Goal: Task Accomplishment & Management: Manage account settings

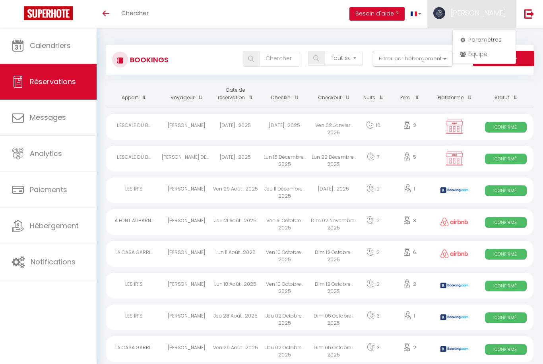
select select "not_cancelled"
click at [474, 55] on link "Équipe" at bounding box center [484, 54] width 59 height 14
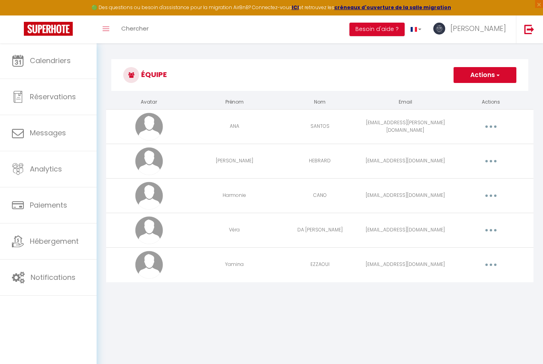
click at [330, 200] on td "CANO" at bounding box center [319, 195] width 85 height 35
click at [493, 196] on button "button" at bounding box center [491, 196] width 22 height 13
click at [455, 212] on link "Editer" at bounding box center [470, 214] width 59 height 14
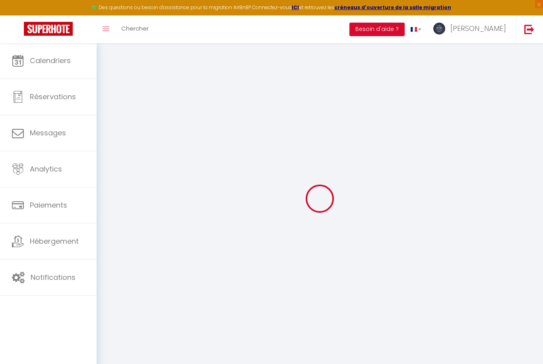
type input "Harmonie"
type input "CANO"
type input "[EMAIL_ADDRESS][DOMAIN_NAME]"
type textarea "[URL][DOMAIN_NAME]"
checkbox input "false"
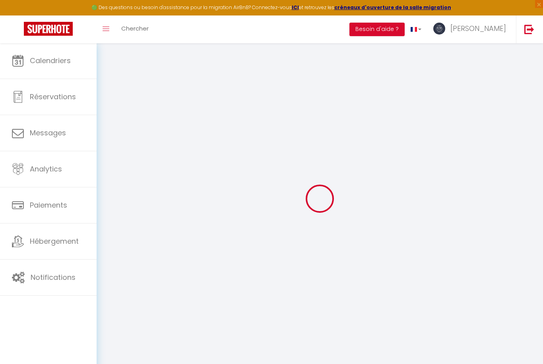
checkbox input "false"
checkbox input "true"
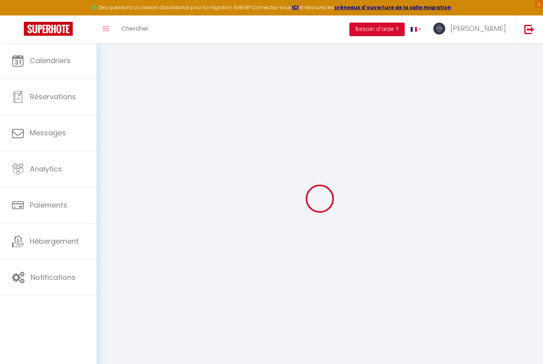
checkbox input "true"
checkbox input "false"
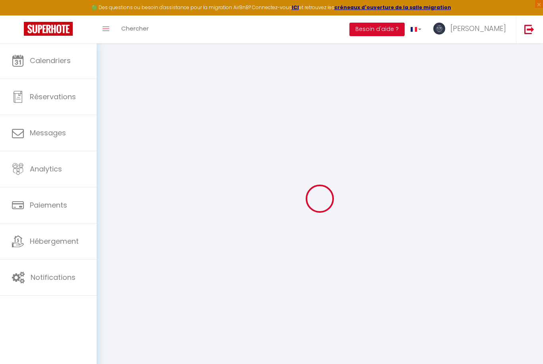
checkbox input "false"
checkbox input "true"
select select
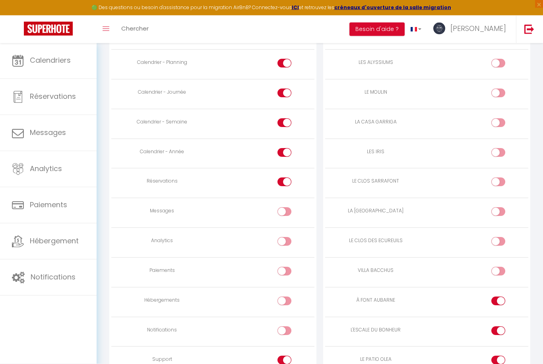
scroll to position [513, 0]
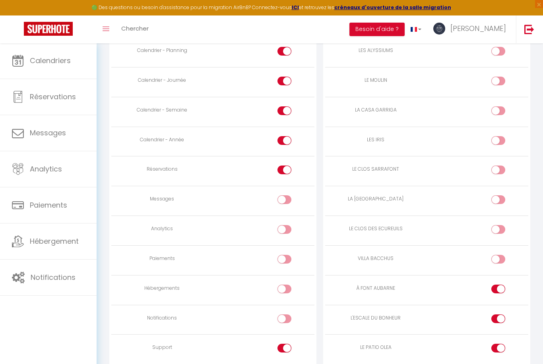
click at [501, 79] on input "checkbox" at bounding box center [505, 83] width 14 height 12
checkbox input "true"
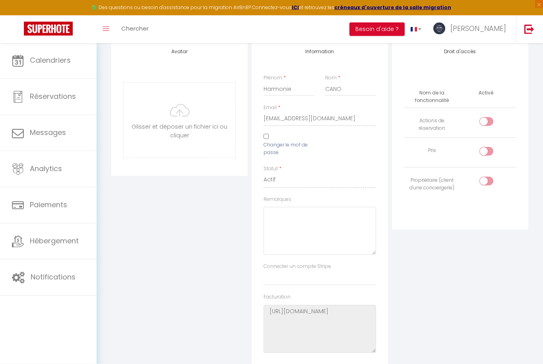
scroll to position [0, 0]
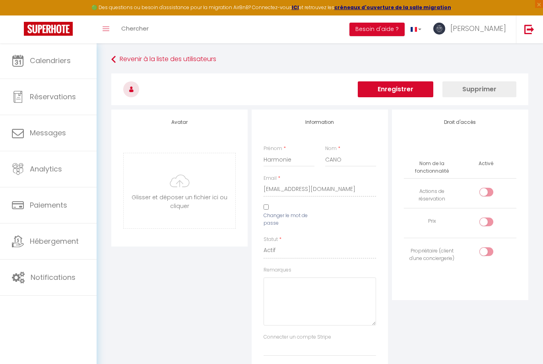
click at [390, 89] on button "Enregistrer" at bounding box center [395, 89] width 75 height 16
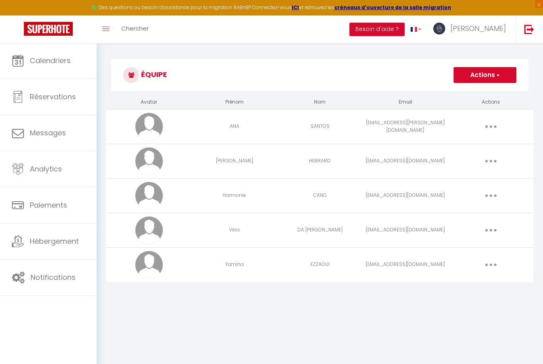
click at [349, 237] on td "DA [PERSON_NAME]" at bounding box center [319, 230] width 85 height 35
click at [50, 57] on span "Calendriers" at bounding box center [50, 61] width 41 height 10
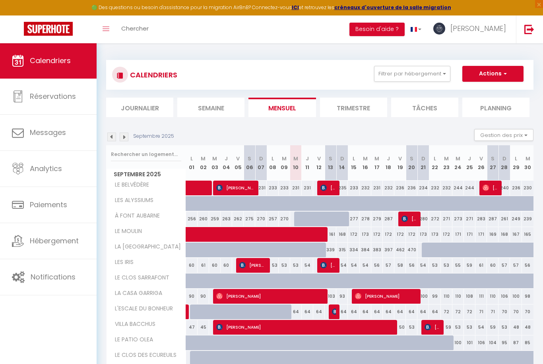
click at [495, 27] on span "[PERSON_NAME]" at bounding box center [478, 28] width 56 height 10
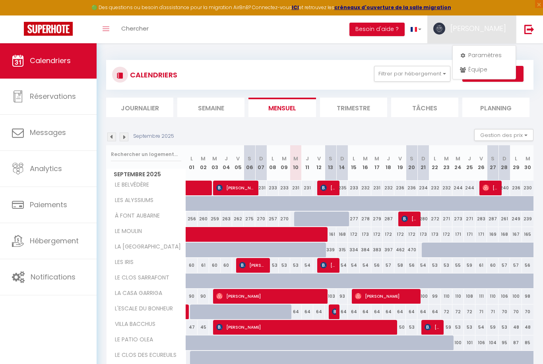
click at [475, 70] on link "Équipe" at bounding box center [484, 70] width 59 height 14
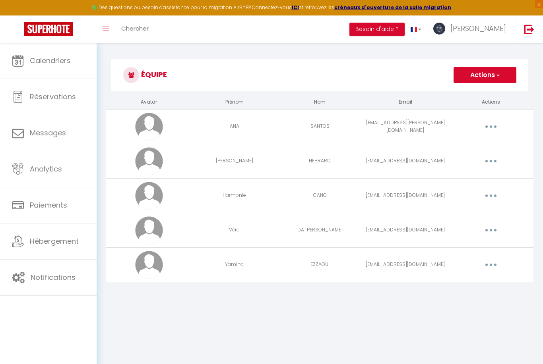
click at [281, 270] on td "EZZAOUI" at bounding box center [319, 265] width 85 height 35
click at [495, 230] on button "button" at bounding box center [491, 230] width 22 height 13
click at [460, 249] on link "Editer" at bounding box center [470, 249] width 59 height 14
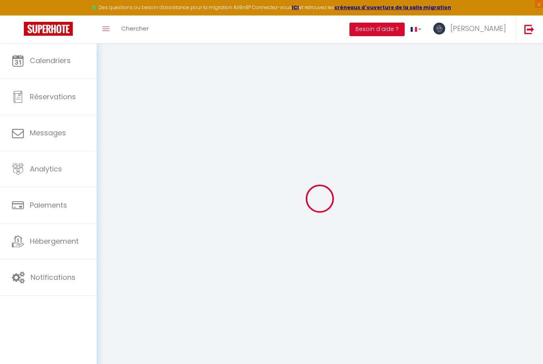
type input "Véra"
type input "DA [PERSON_NAME]"
type input "[EMAIL_ADDRESS][DOMAIN_NAME]"
type textarea "[URL][DOMAIN_NAME]"
checkbox input "false"
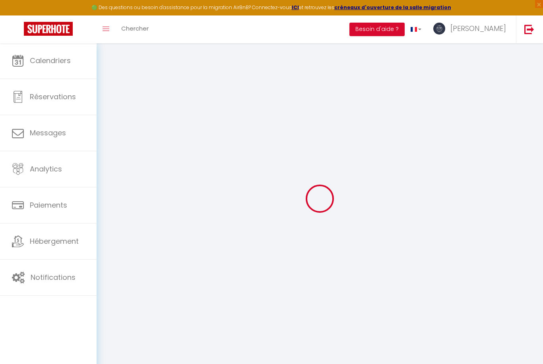
checkbox input "false"
checkbox input "true"
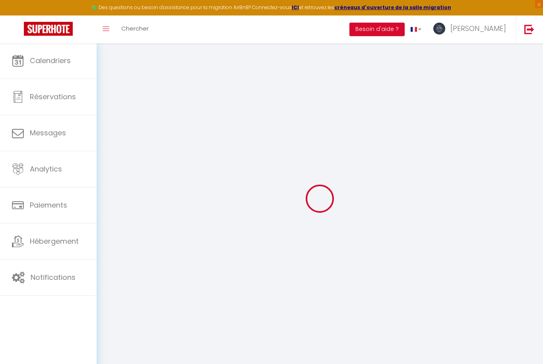
checkbox input "true"
checkbox input "false"
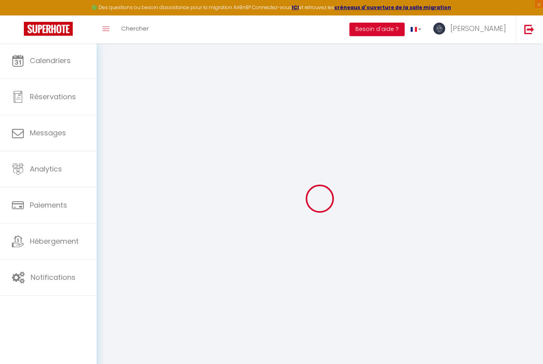
checkbox input "false"
checkbox input "true"
select select
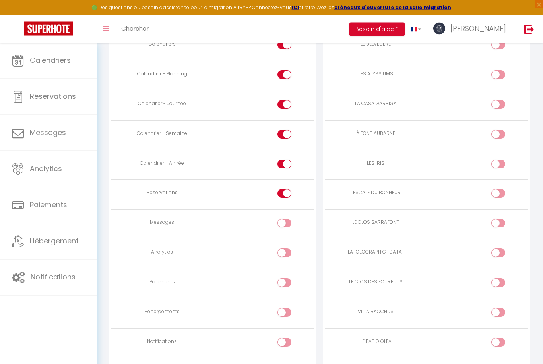
scroll to position [513, 0]
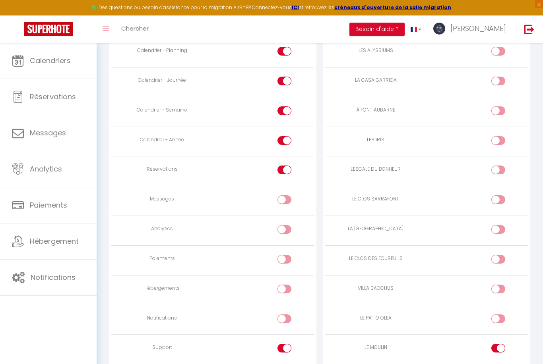
click at [498, 344] on input "checkbox" at bounding box center [505, 350] width 14 height 12
checkbox input "false"
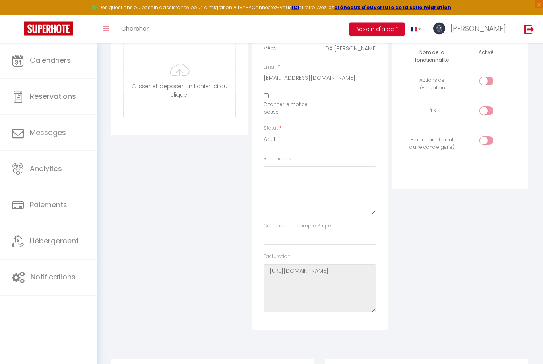
scroll to position [0, 0]
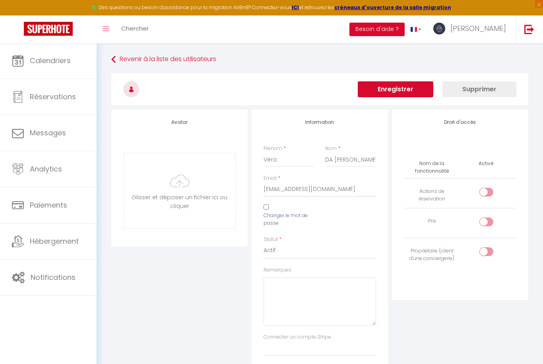
click at [397, 91] on button "Enregistrer" at bounding box center [395, 89] width 75 height 16
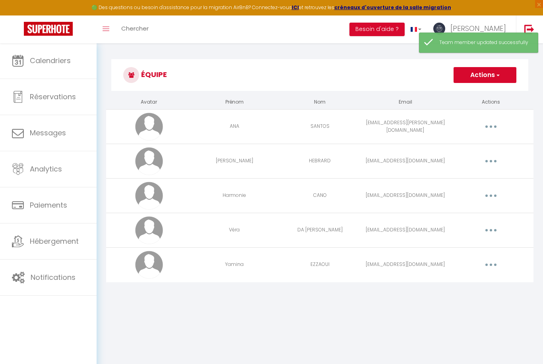
click at [56, 66] on span "Calendriers" at bounding box center [50, 61] width 41 height 10
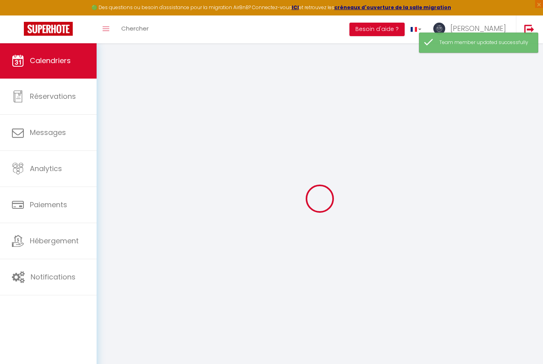
select select
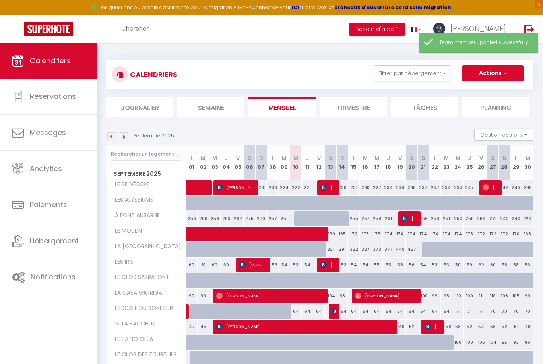
scroll to position [43, 0]
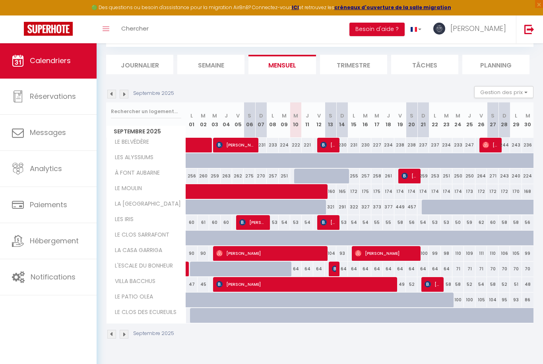
click at [333, 269] on img at bounding box center [335, 269] width 6 height 6
select select "OK"
select select "KO"
select select "1"
select select "0"
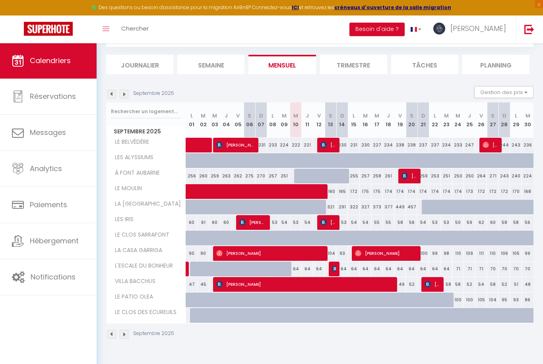
select select "1"
select select
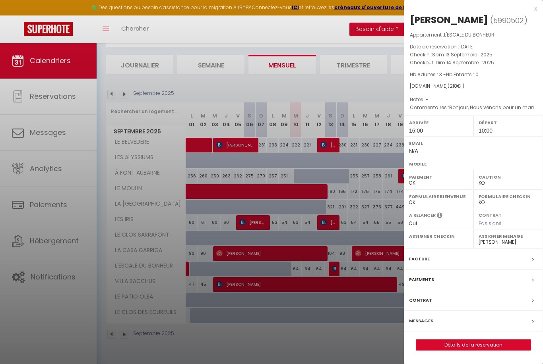
click at [497, 240] on label "Assigner Menage" at bounding box center [507, 236] width 59 height 8
click at [501, 246] on select "- [PERSON_NAME] Harmonie [PERSON_NAME] DA [PERSON_NAME] [PERSON_NAME]" at bounding box center [507, 242] width 59 height 7
select select "45626"
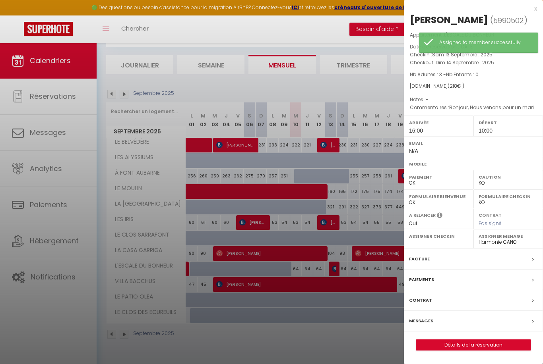
click at [363, 355] on div at bounding box center [271, 182] width 543 height 364
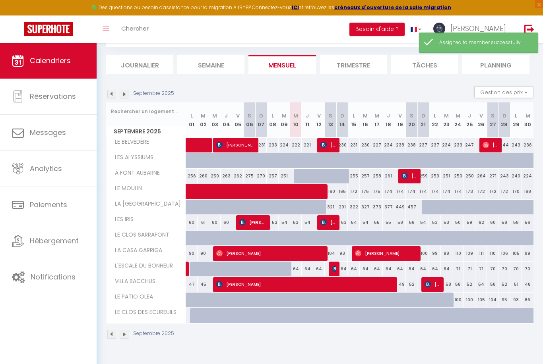
click at [127, 95] on img at bounding box center [124, 94] width 9 height 9
select select "KO"
select select "0"
select select "45626"
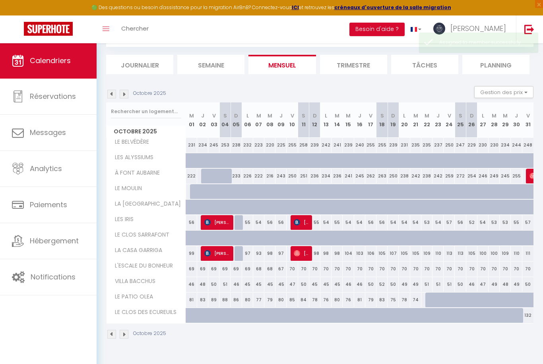
click at [210, 253] on img at bounding box center [207, 253] width 6 height 6
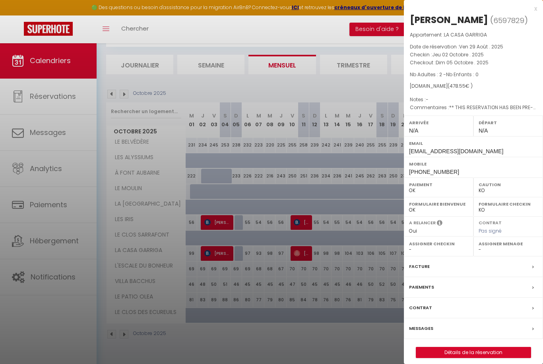
click at [494, 246] on select "- [PERSON_NAME] Harmonie [PERSON_NAME] DA [PERSON_NAME] [PERSON_NAME]" at bounding box center [507, 249] width 59 height 7
select select "30774"
click at [322, 364] on div at bounding box center [271, 182] width 543 height 364
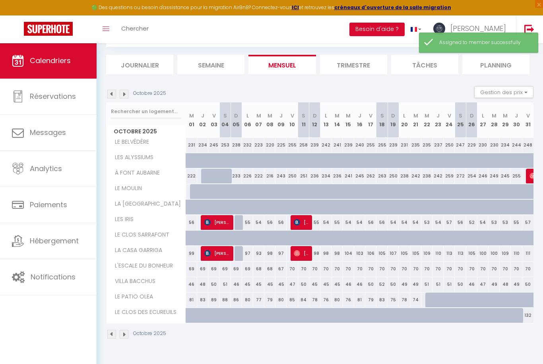
click at [299, 253] on img at bounding box center [297, 253] width 6 height 6
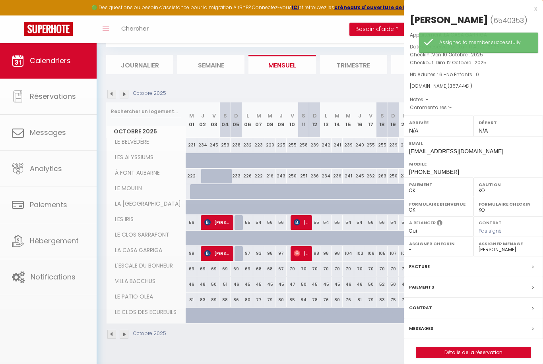
select select "OK"
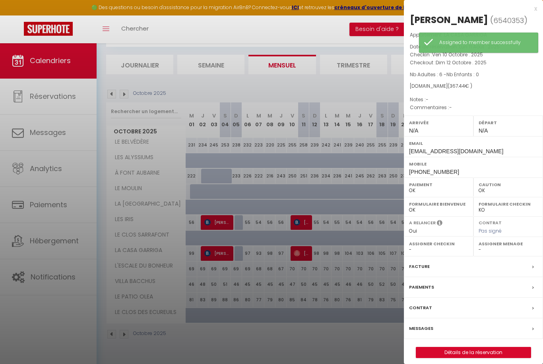
click at [499, 253] on select "- [PERSON_NAME] Harmonie [PERSON_NAME] DA [PERSON_NAME] [PERSON_NAME]" at bounding box center [507, 249] width 59 height 7
select select "30774"
click at [352, 347] on div at bounding box center [271, 182] width 543 height 364
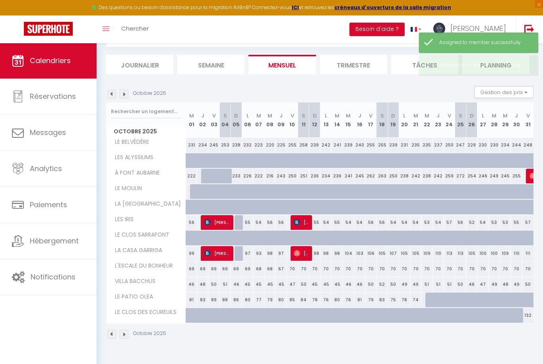
click at [210, 219] on img at bounding box center [207, 222] width 6 height 6
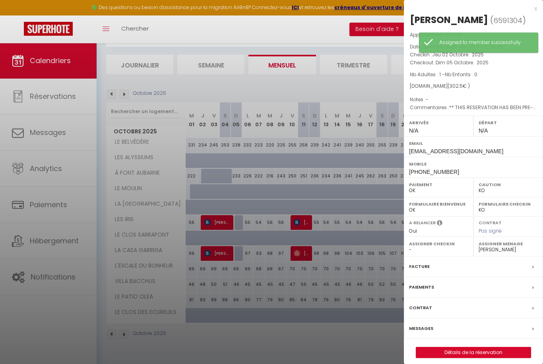
click at [288, 346] on div at bounding box center [271, 182] width 543 height 364
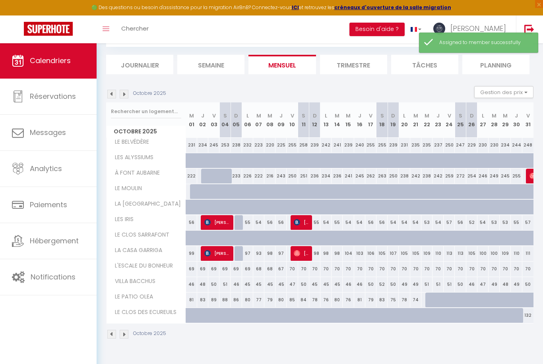
click at [298, 220] on img at bounding box center [297, 222] width 6 height 6
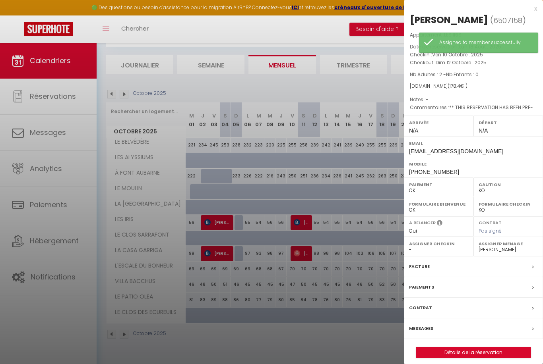
click at [351, 356] on div at bounding box center [271, 182] width 543 height 364
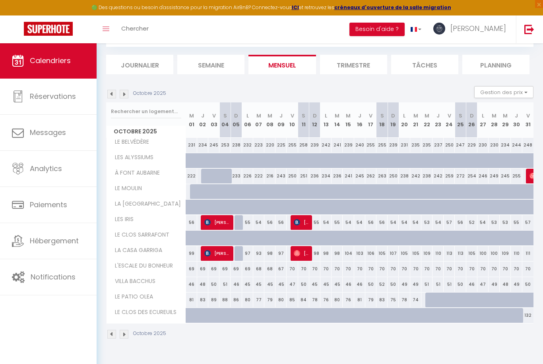
click at [530, 176] on img at bounding box center [532, 176] width 6 height 6
select select "OK"
select select "45626"
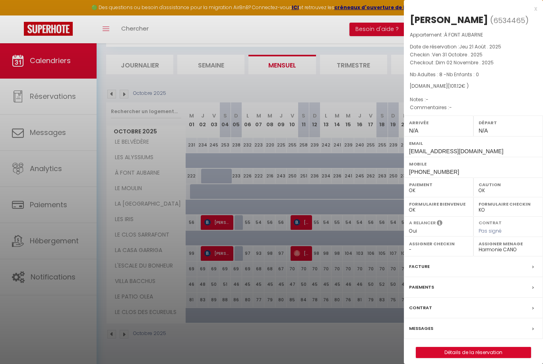
click at [335, 352] on div at bounding box center [271, 182] width 543 height 364
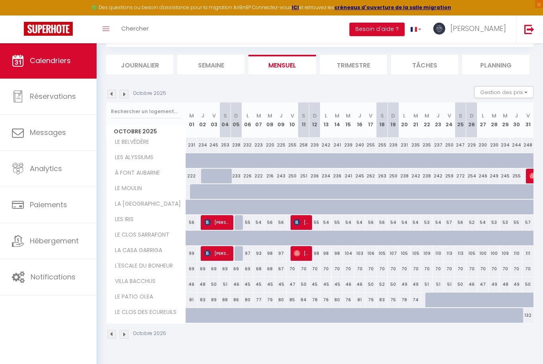
click at [125, 94] on img at bounding box center [124, 94] width 9 height 9
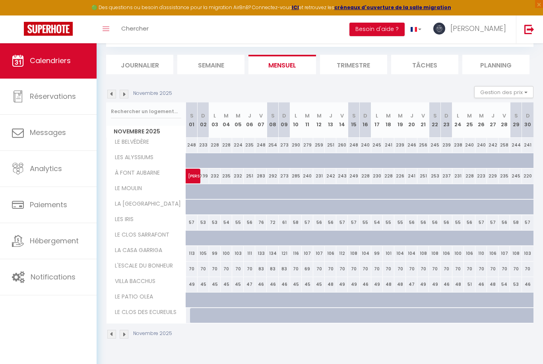
click at [190, 176] on span "[PERSON_NAME]" at bounding box center [197, 171] width 18 height 15
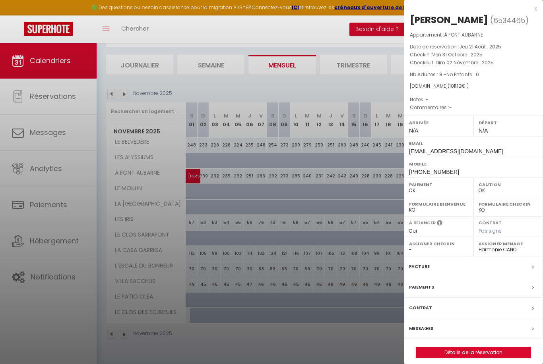
click at [242, 331] on div at bounding box center [271, 182] width 543 height 364
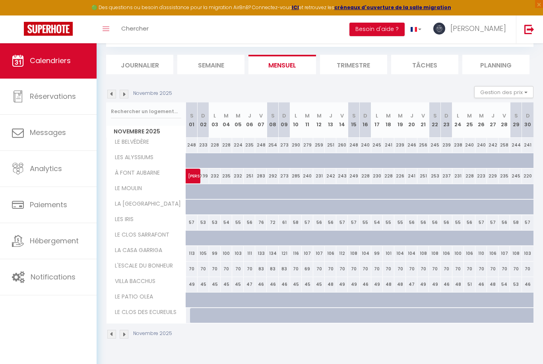
click at [132, 93] on div "Novembre 2025" at bounding box center [140, 94] width 68 height 9
click at [120, 96] on img at bounding box center [124, 94] width 9 height 9
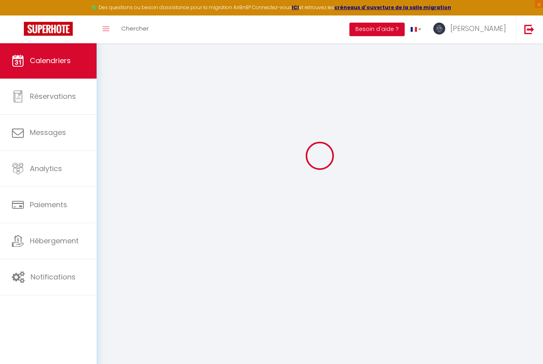
select select "0"
select select "45626"
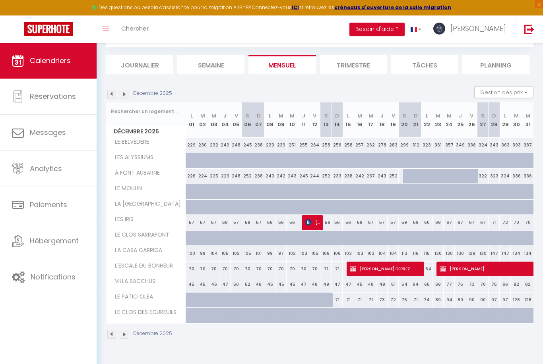
click at [316, 225] on span "[PERSON_NAME]" at bounding box center [312, 222] width 15 height 15
select select "KO"
select select "30774"
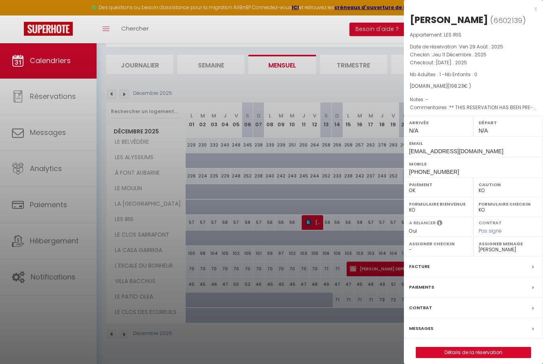
click at [311, 352] on div at bounding box center [271, 182] width 543 height 364
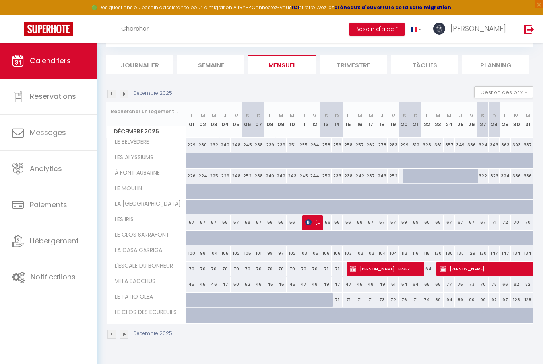
click at [369, 268] on span "[PERSON_NAME] DEPREZ" at bounding box center [385, 268] width 70 height 15
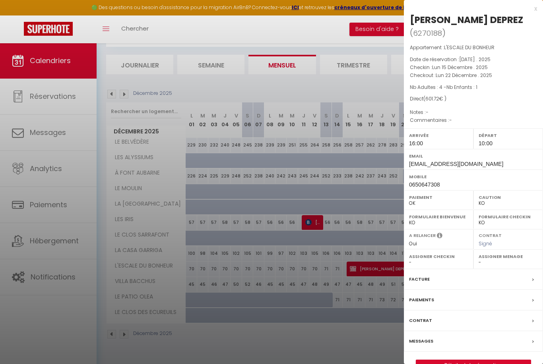
click at [503, 259] on select "- [PERSON_NAME] Harmonie [PERSON_NAME] DA [PERSON_NAME] [PERSON_NAME]" at bounding box center [507, 262] width 59 height 7
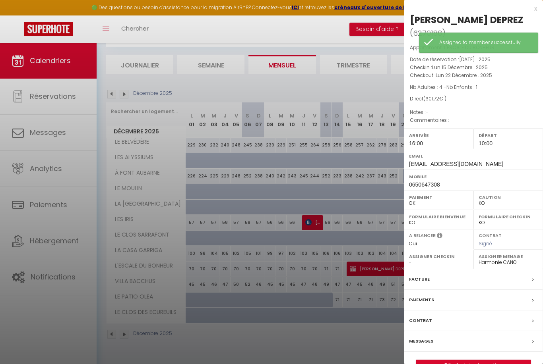
click at [346, 346] on div at bounding box center [271, 182] width 543 height 364
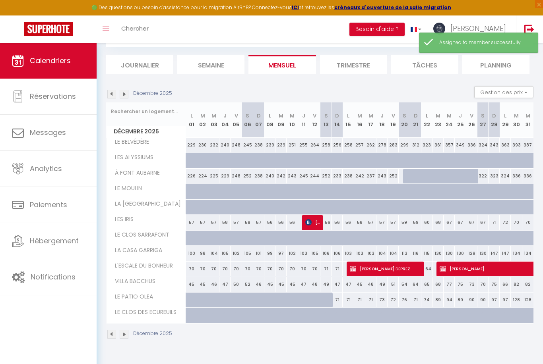
click at [469, 268] on span "[PERSON_NAME]" at bounding box center [530, 268] width 183 height 15
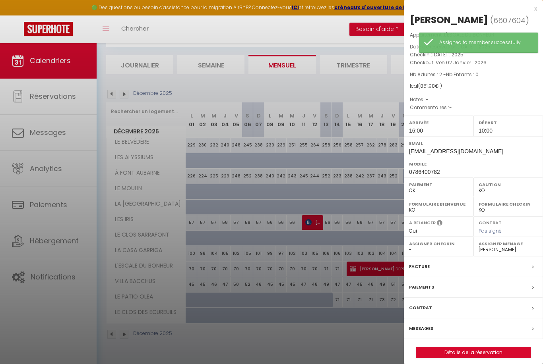
click at [516, 249] on select "- [PERSON_NAME] Harmonie [PERSON_NAME] DA [PERSON_NAME] [PERSON_NAME]" at bounding box center [507, 249] width 59 height 7
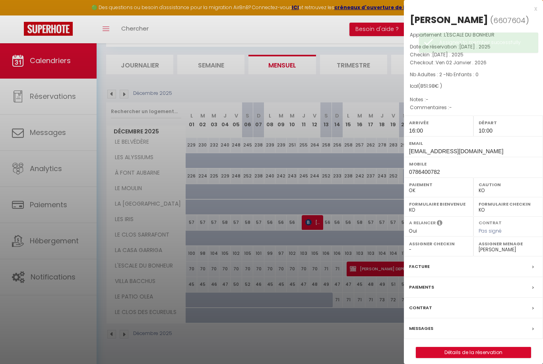
select select "45626"
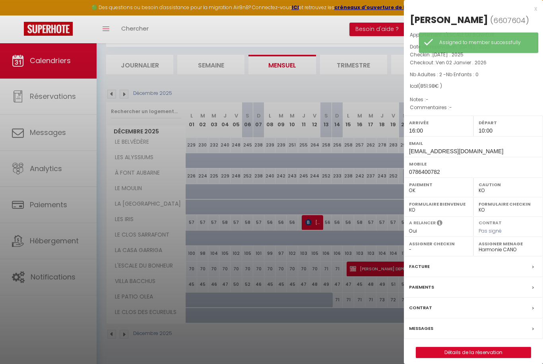
click at [341, 357] on div at bounding box center [271, 182] width 543 height 364
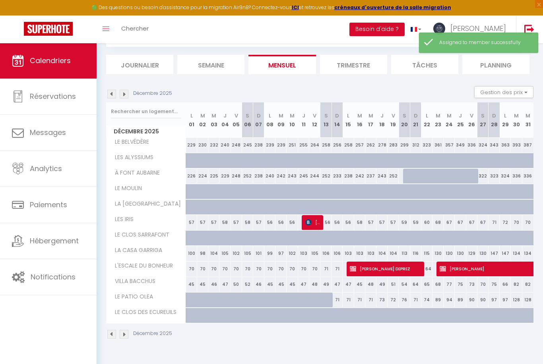
click at [125, 98] on img at bounding box center [124, 94] width 9 height 9
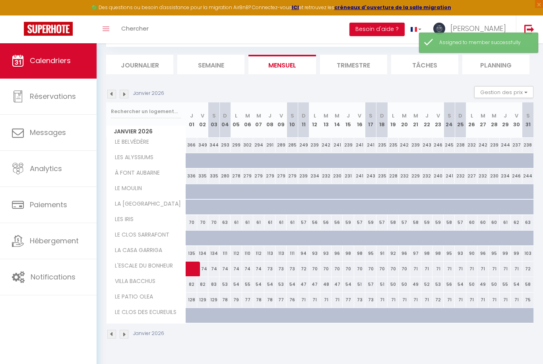
click at [116, 94] on img at bounding box center [111, 94] width 9 height 9
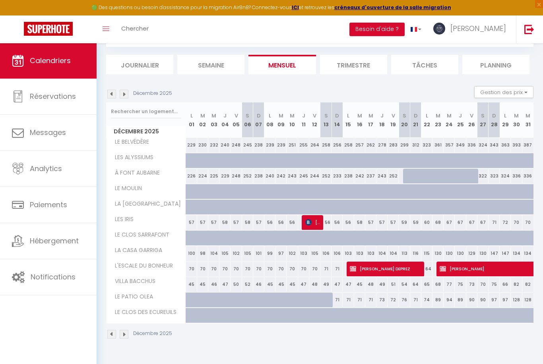
click at [115, 95] on img at bounding box center [111, 94] width 9 height 9
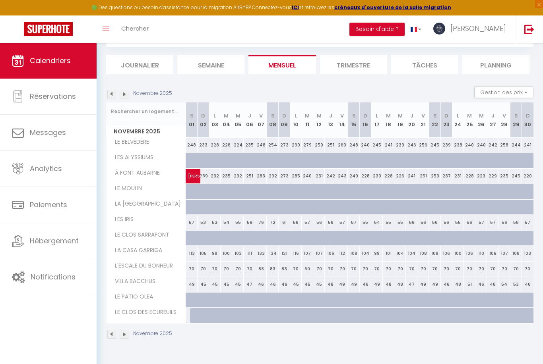
click at [115, 96] on img at bounding box center [111, 94] width 9 height 9
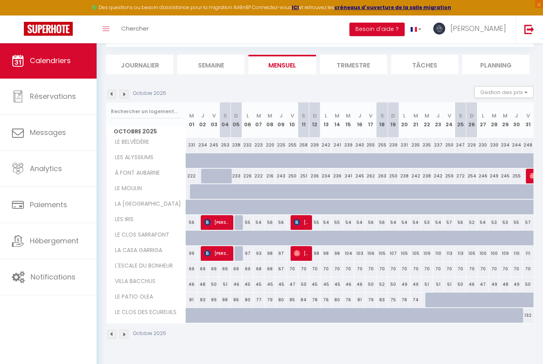
click at [114, 93] on img at bounding box center [111, 94] width 9 height 9
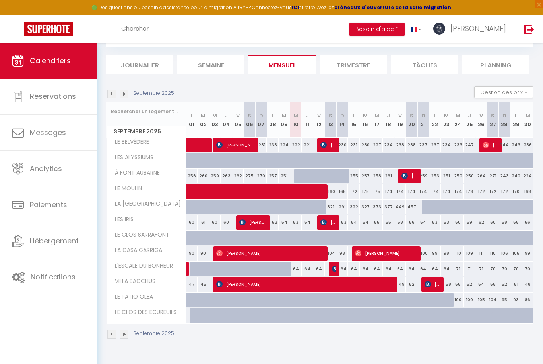
click at [57, 240] on span "Hébergement" at bounding box center [54, 241] width 49 height 10
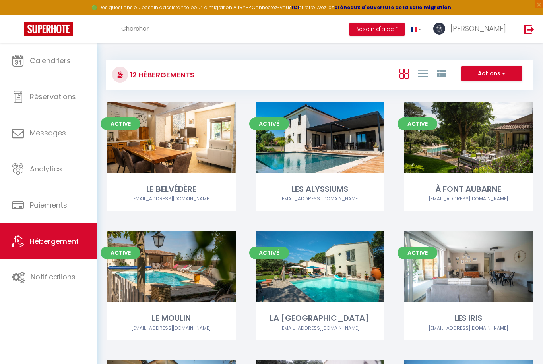
click at [175, 267] on link "Editer" at bounding box center [171, 267] width 48 height 16
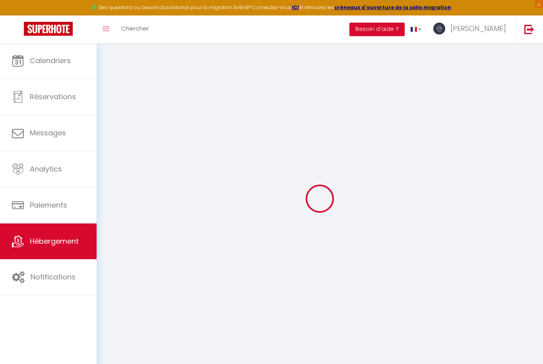
select select
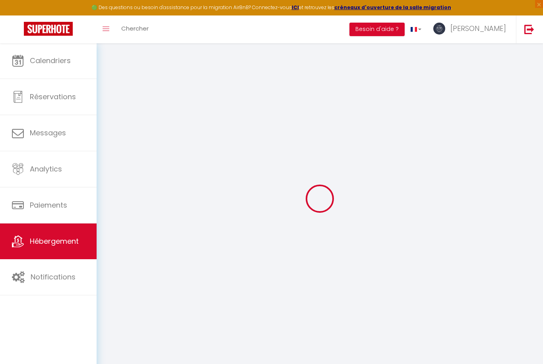
select select
checkbox input "false"
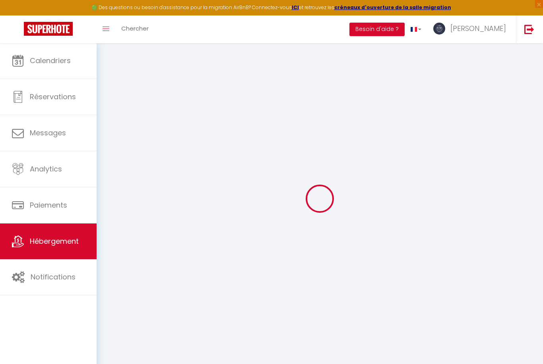
select select
type input "LE MOULIN"
type input "[PERSON_NAME]"
type input "RIZZO"
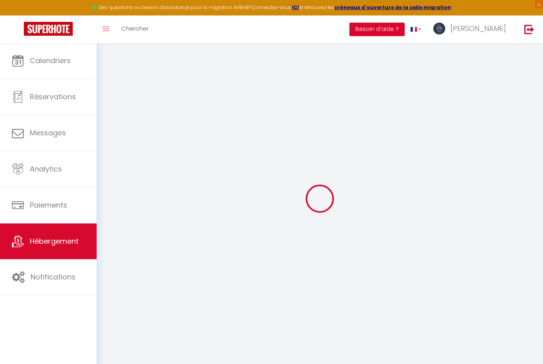
type input "[STREET_ADDRESS]"
type input "30840"
type input "MEYNES"
select select "houses"
select select "6"
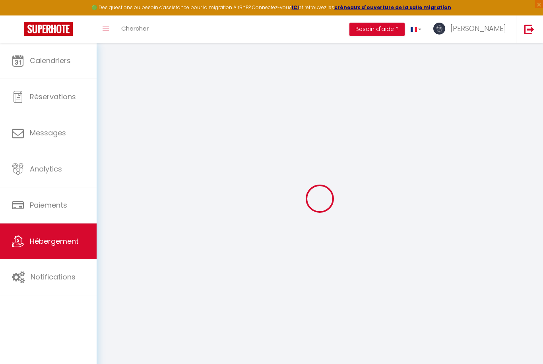
select select "1"
select select "3"
type input "120"
type input "125"
type input "5.50"
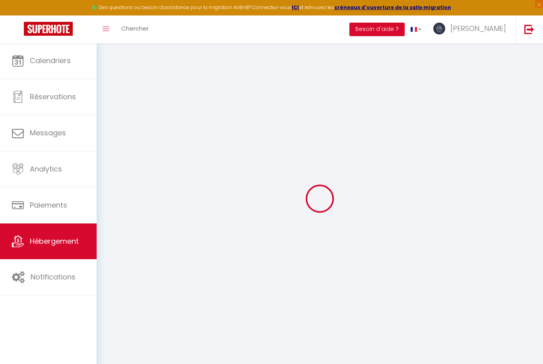
type input "3.3"
type input "800"
select select
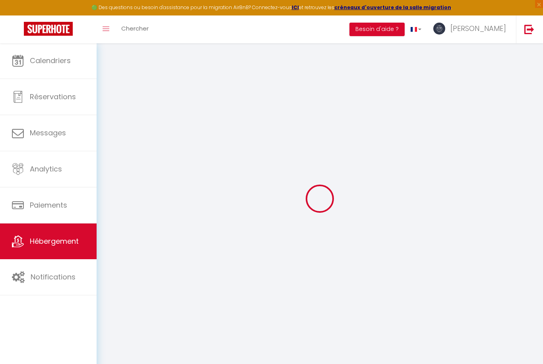
select select
type input "[GEOGRAPHIC_DATA]"
type input "30840"
type input "Meynes"
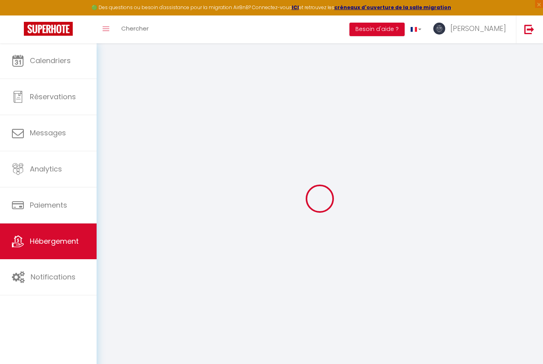
type input "[EMAIL_ADDRESS][DOMAIN_NAME]"
select select "10457"
checkbox input "false"
checkbox input "true"
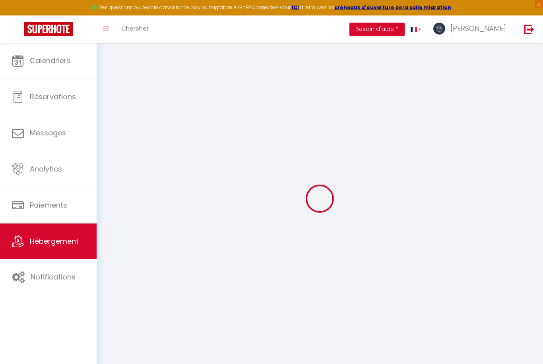
checkbox input "false"
radio input "true"
type input "22"
type input "125"
type input "0"
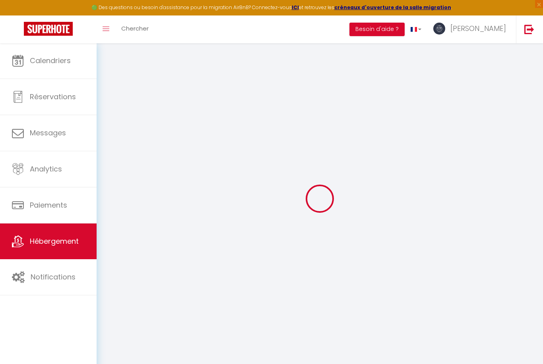
type input "0"
select select
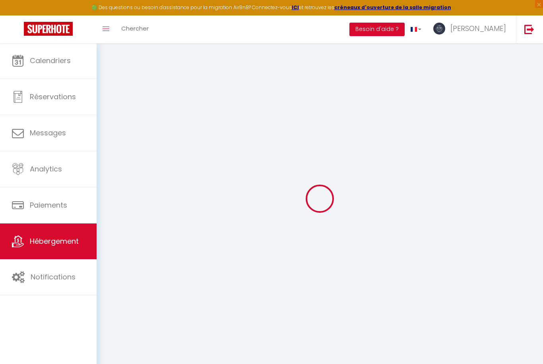
select select
checkbox input "false"
checkbox input "true"
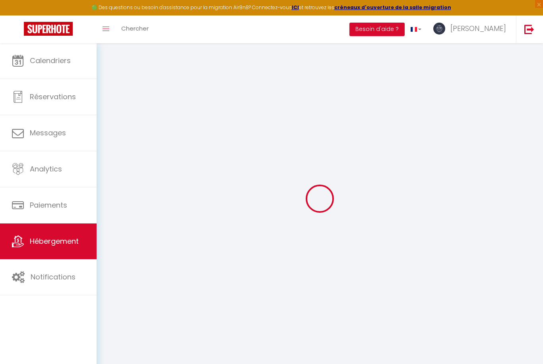
checkbox input "false"
checkbox input "true"
checkbox input "false"
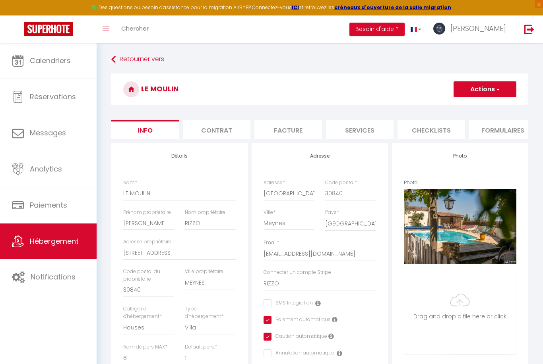
click at [132, 63] on link "Retourner vers" at bounding box center [319, 59] width 417 height 14
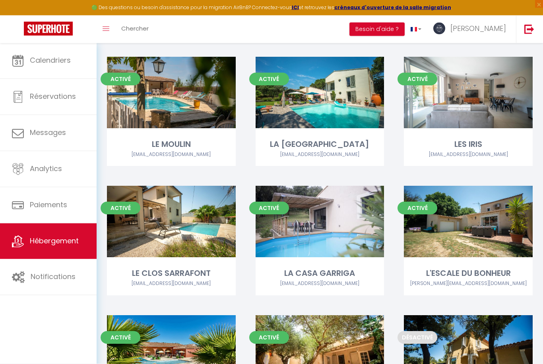
scroll to position [174, 0]
click at [467, 220] on link "Editer" at bounding box center [468, 222] width 48 height 16
click at [470, 221] on link "Editer" at bounding box center [468, 222] width 48 height 16
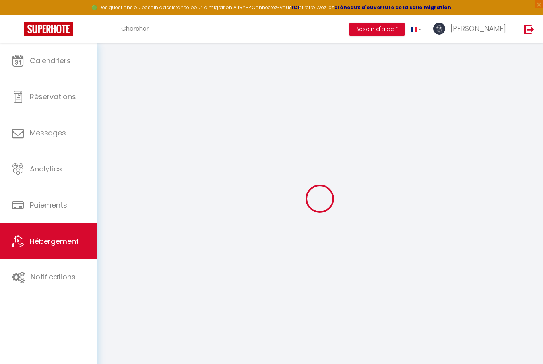
select select
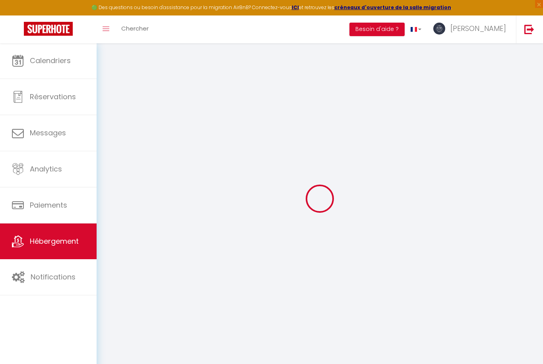
select select
checkbox input "false"
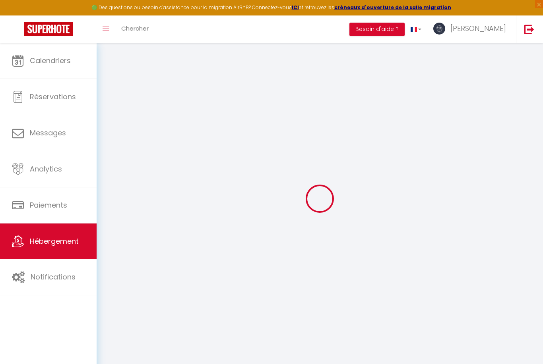
select select
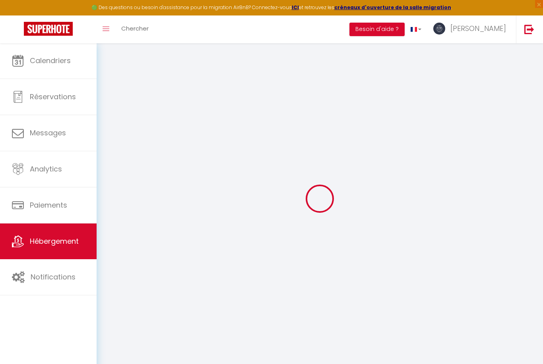
select select
checkbox input "false"
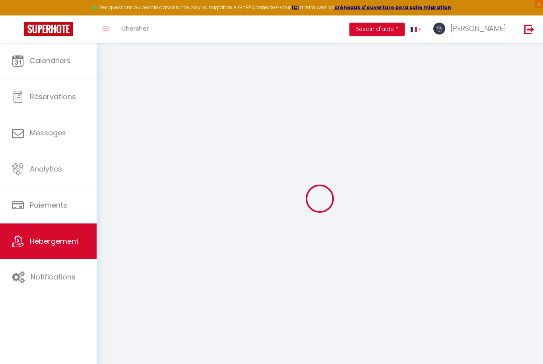
checkbox input "false"
select select
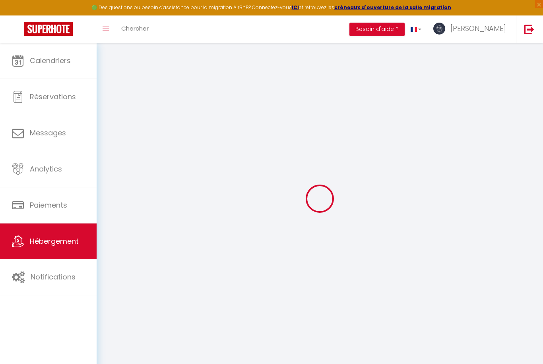
select select
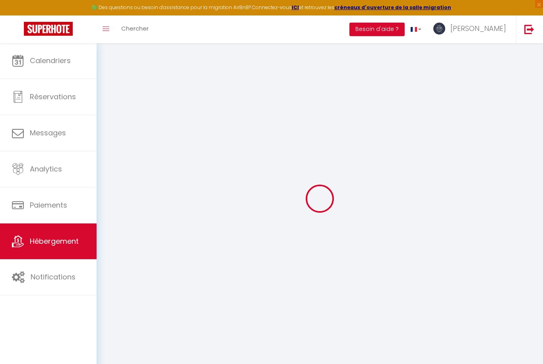
checkbox input "false"
select select
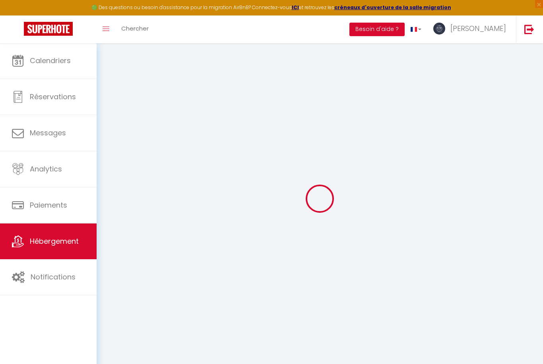
select select
type input "L'ESCALE DU BONHEUR"
type input "Yoan"
type input "[PERSON_NAME]"
type input "[STREET_ADDRESS]"
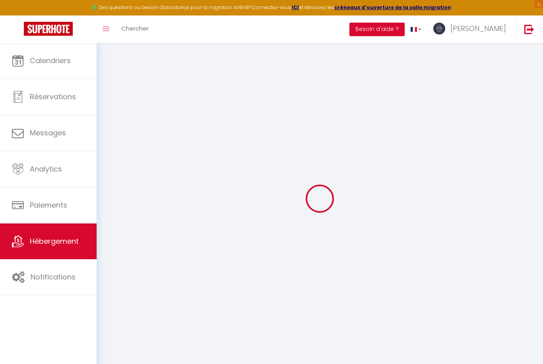
type input "30210"
type input "SERNHAC"
select select "6"
select select "1"
select select "2"
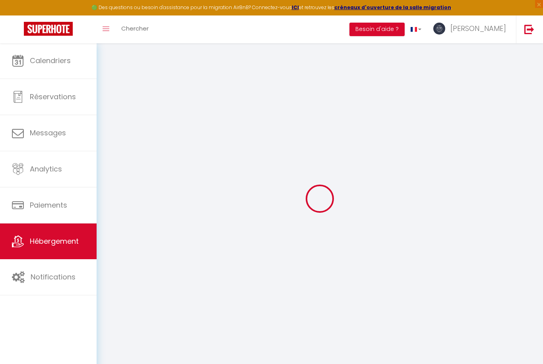
type input "64"
type input "70"
type input "0.99"
type input "500"
select select
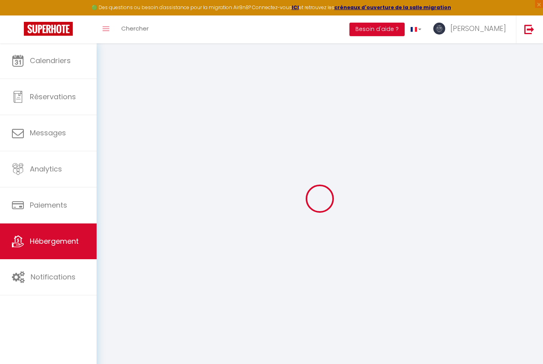
select select
type input "[STREET_ADDRESS]"
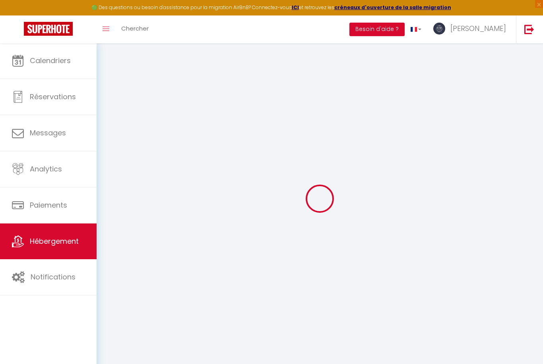
type input "30210"
type input "Sernhac"
type input "[EMAIL_ADDRESS][DOMAIN_NAME]"
select select "14833"
checkbox input "false"
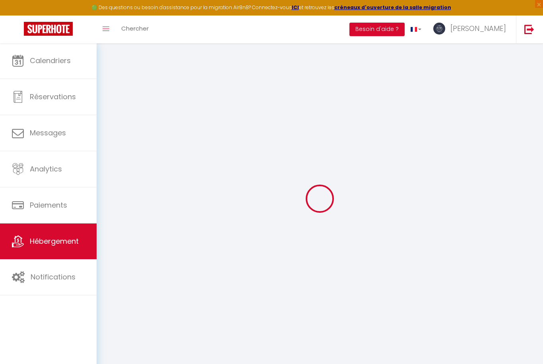
checkbox input "true"
checkbox input "false"
type input "22"
type input "70"
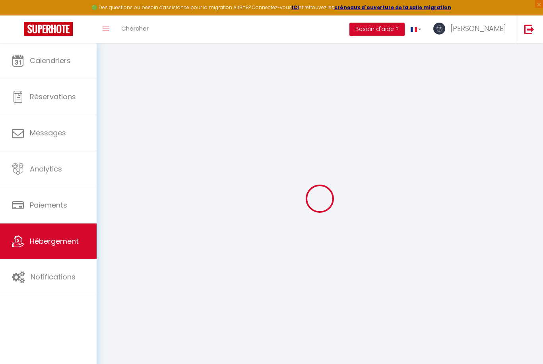
type input "0"
select select
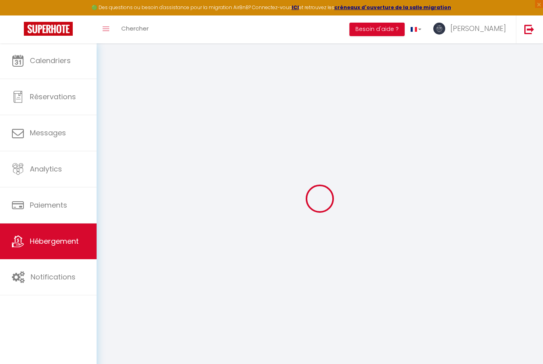
select select
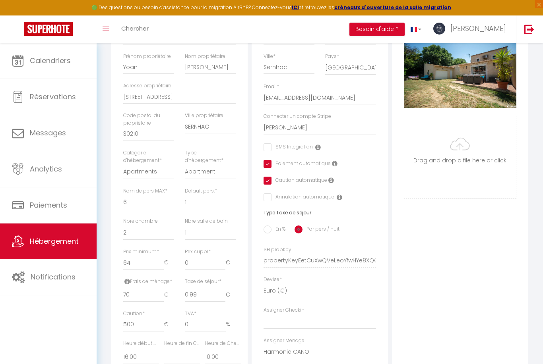
scroll to position [246, 0]
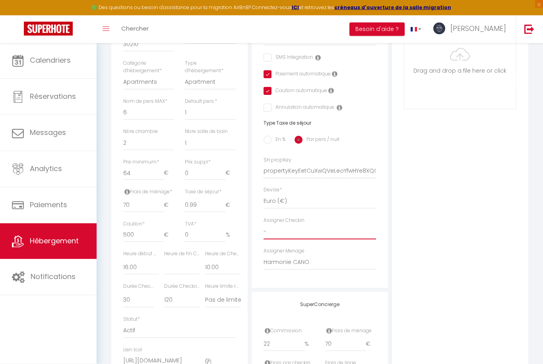
click at [300, 228] on select "- [PERSON_NAME] Harmonie [PERSON_NAME] DA [PERSON_NAME] [PERSON_NAME]" at bounding box center [319, 232] width 112 height 15
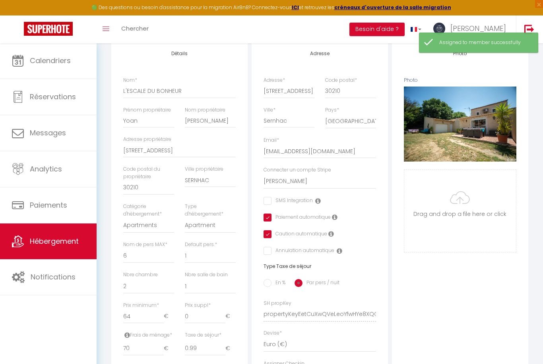
scroll to position [0, 0]
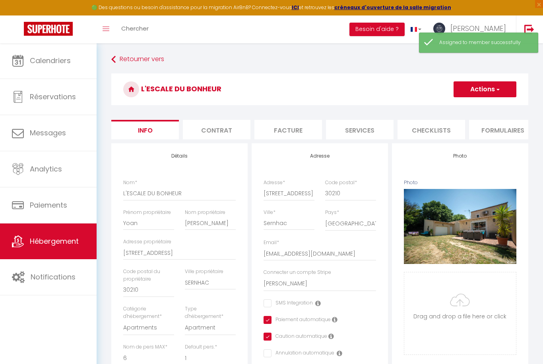
click at [473, 93] on button "Actions" at bounding box center [484, 89] width 63 height 16
click at [446, 106] on input "Enregistrer" at bounding box center [453, 107] width 29 height 8
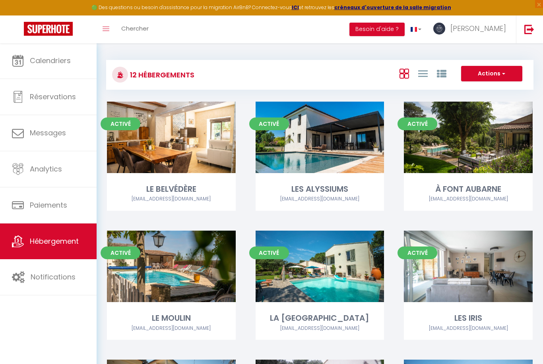
click at [70, 64] on span "Calendriers" at bounding box center [50, 61] width 41 height 10
click at [42, 59] on span "Calendriers" at bounding box center [50, 61] width 41 height 10
